Goal: Task Accomplishment & Management: Complete application form

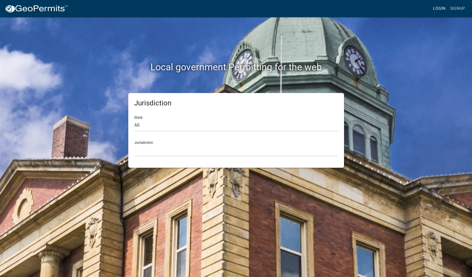
click at [439, 9] on link "Login" at bounding box center [438, 8] width 17 height 11
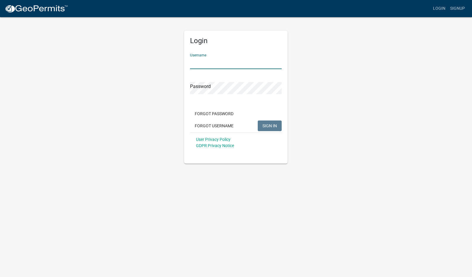
click at [226, 64] on input "Username" at bounding box center [236, 63] width 92 height 12
type input "mhaller"
click at [275, 126] on span "SIGN IN" at bounding box center [269, 125] width 14 height 5
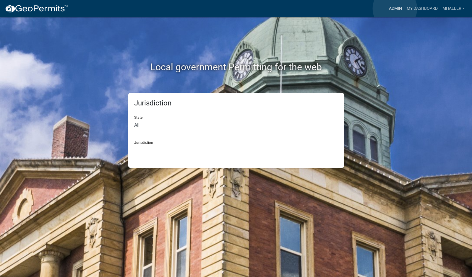
click at [394, 9] on link "Admin" at bounding box center [395, 8] width 18 height 11
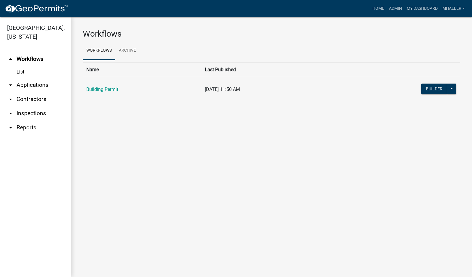
click at [30, 78] on link "arrow_drop_down Applications" at bounding box center [35, 85] width 71 height 14
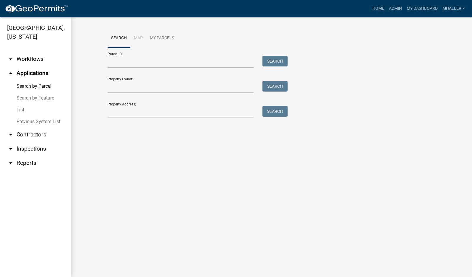
click at [17, 104] on link "List" at bounding box center [35, 110] width 71 height 12
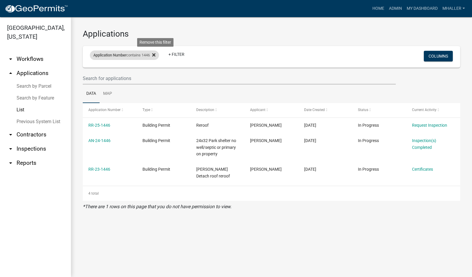
click at [155, 55] on icon at bounding box center [153, 55] width 3 height 5
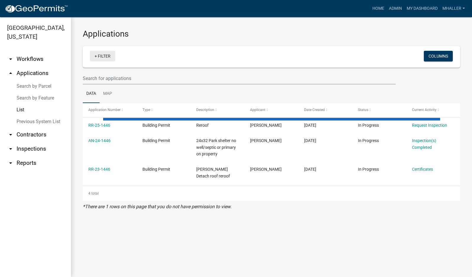
click at [106, 56] on link "+ Filter" at bounding box center [102, 56] width 25 height 11
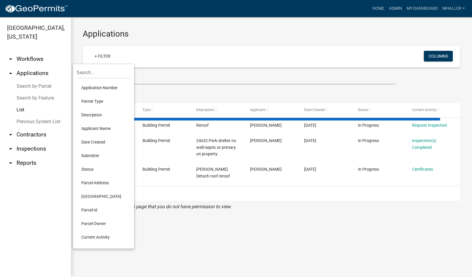
click at [100, 182] on li "Parcel Address" at bounding box center [103, 183] width 54 height 14
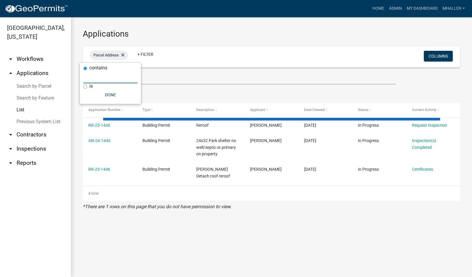
click at [93, 79] on input "text" at bounding box center [110, 77] width 54 height 12
select select "1: 25"
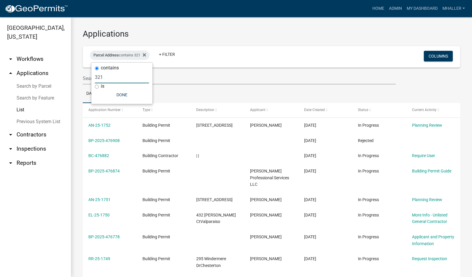
type input "321"
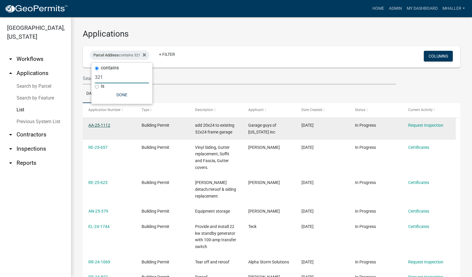
click at [99, 125] on link "AA-25-1112" at bounding box center [99, 125] width 22 height 5
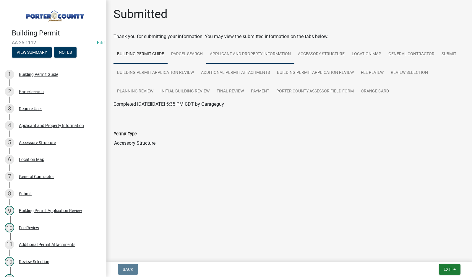
click at [230, 53] on link "Applicant and Property Information" at bounding box center [250, 54] width 88 height 19
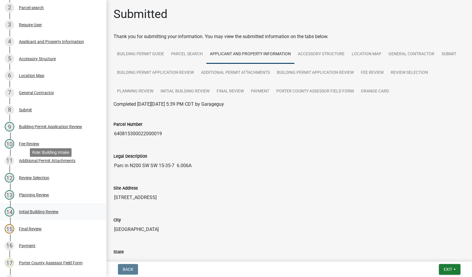
scroll to position [148, 0]
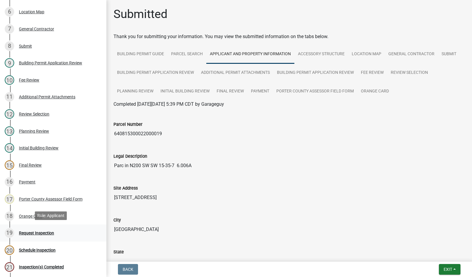
click at [28, 233] on div "Request Inspection" at bounding box center [36, 233] width 35 height 4
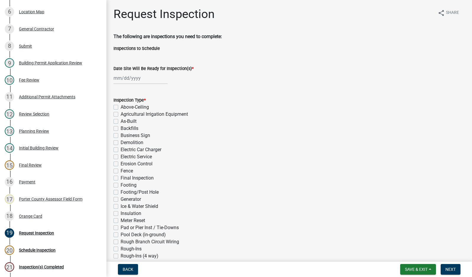
click at [131, 75] on div at bounding box center [140, 78] width 54 height 12
select select "9"
select select "2025"
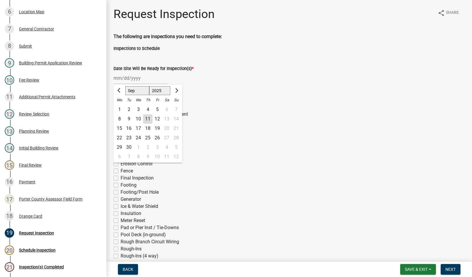
click at [145, 118] on div "11" at bounding box center [147, 118] width 9 height 9
type input "[DATE]"
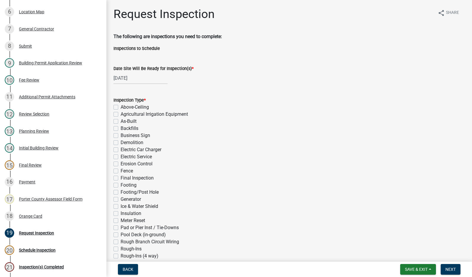
click at [120, 185] on label "Footing" at bounding box center [128, 185] width 16 height 7
click at [120, 185] on input "Footing" at bounding box center [122, 184] width 4 height 4
checkbox input "true"
checkbox input "false"
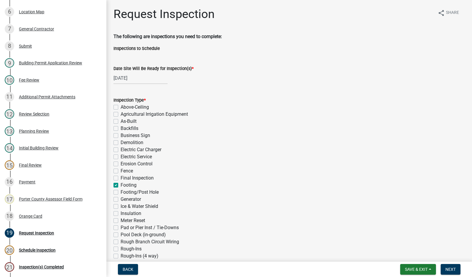
checkbox input "false"
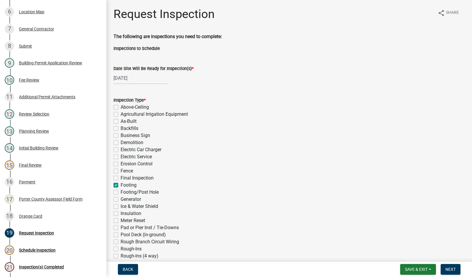
checkbox input "false"
checkbox input "true"
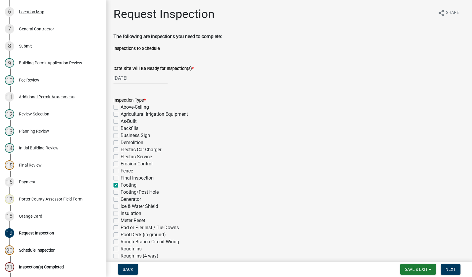
checkbox input "false"
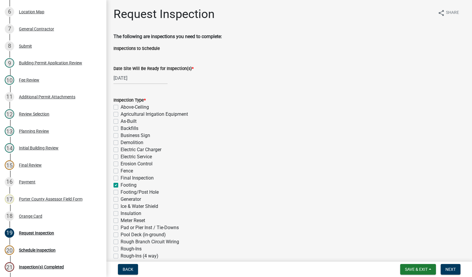
checkbox input "false"
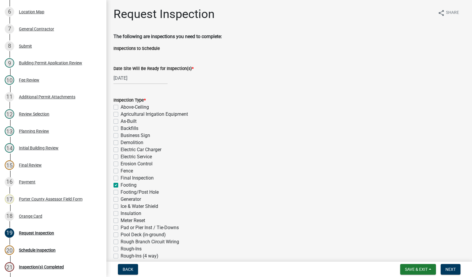
checkbox input "false"
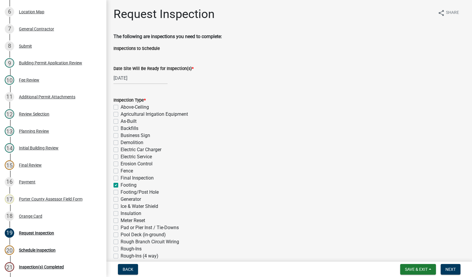
checkbox input "false"
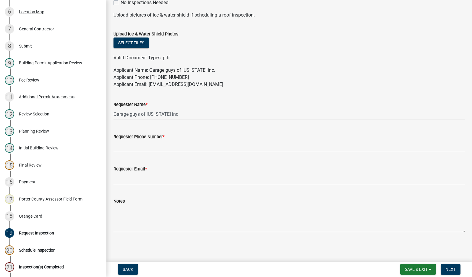
scroll to position [297, 0]
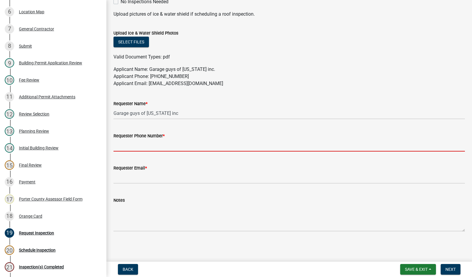
click at [145, 146] on input "Requester Phone Number *" at bounding box center [288, 145] width 351 height 12
type input "2194059766"
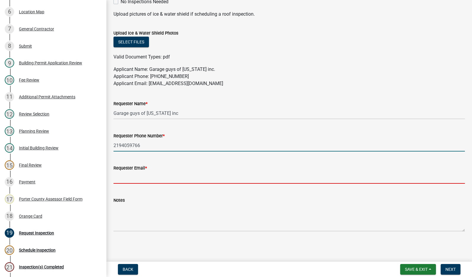
type input "[EMAIL_ADDRESS][DOMAIN_NAME]"
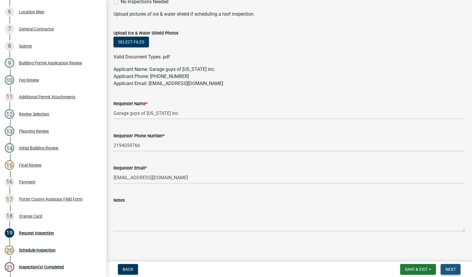
click at [455, 273] on button "Next" at bounding box center [450, 269] width 20 height 11
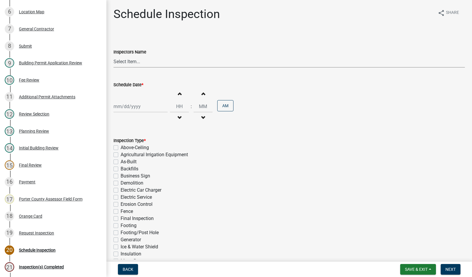
click at [123, 60] on select "Select Item... mhaller ([PERSON_NAME])" at bounding box center [288, 62] width 351 height 12
select select "ca350da2-795e-4cf8-941d-46ff53e354ae"
click at [113, 56] on select "Select Item... mhaller ([PERSON_NAME])" at bounding box center [288, 62] width 351 height 12
select select "9"
select select "2025"
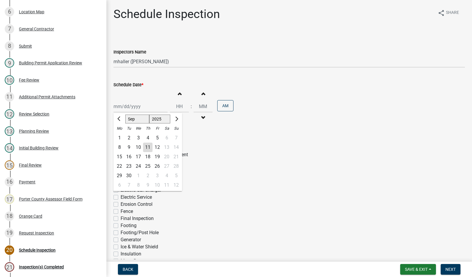
drag, startPoint x: 128, startPoint y: 107, endPoint x: 127, endPoint y: 134, distance: 27.2
click at [128, 107] on div "[PERSON_NAME] Feb Mar Apr [PERSON_NAME][DATE] Oct Nov [DATE] 1526 1527 1528 152…" at bounding box center [140, 106] width 54 height 12
click at [137, 147] on div "10" at bounding box center [137, 147] width 9 height 9
type input "[DATE]"
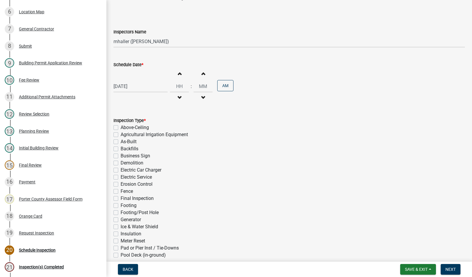
scroll to position [112, 0]
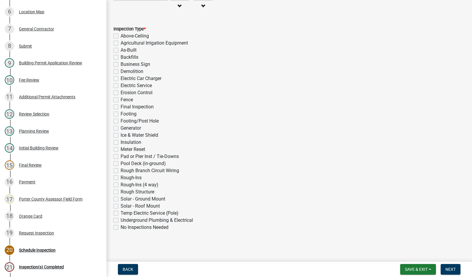
click at [120, 113] on label "Footing" at bounding box center [128, 113] width 16 height 7
click at [120, 113] on input "Footing" at bounding box center [122, 112] width 4 height 4
checkbox input "true"
checkbox input "false"
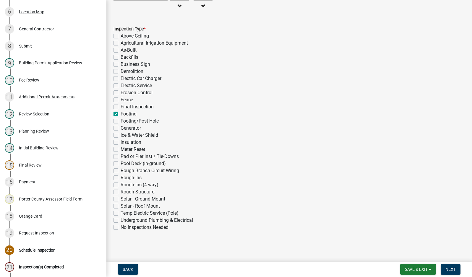
checkbox input "false"
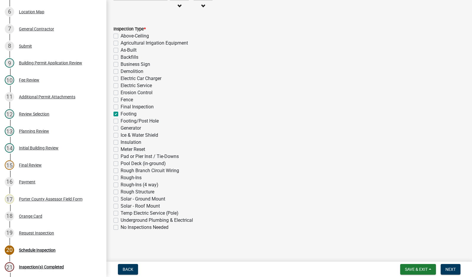
checkbox input "false"
checkbox input "true"
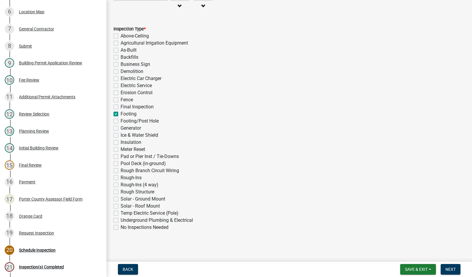
checkbox input "false"
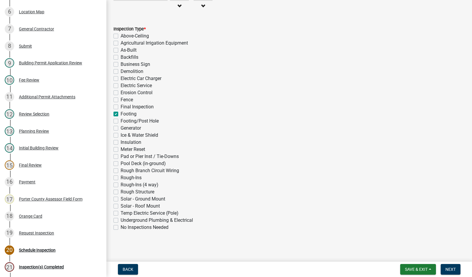
checkbox input "false"
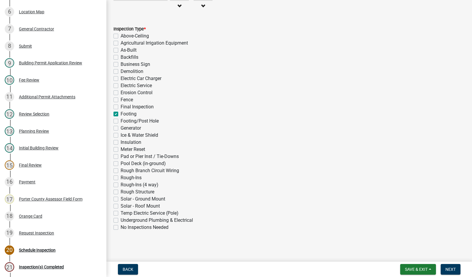
checkbox input "false"
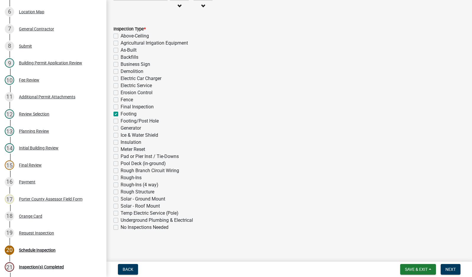
checkbox input "false"
click at [445, 267] on span "Next" at bounding box center [450, 269] width 10 height 5
